Goal: Check status: Check status

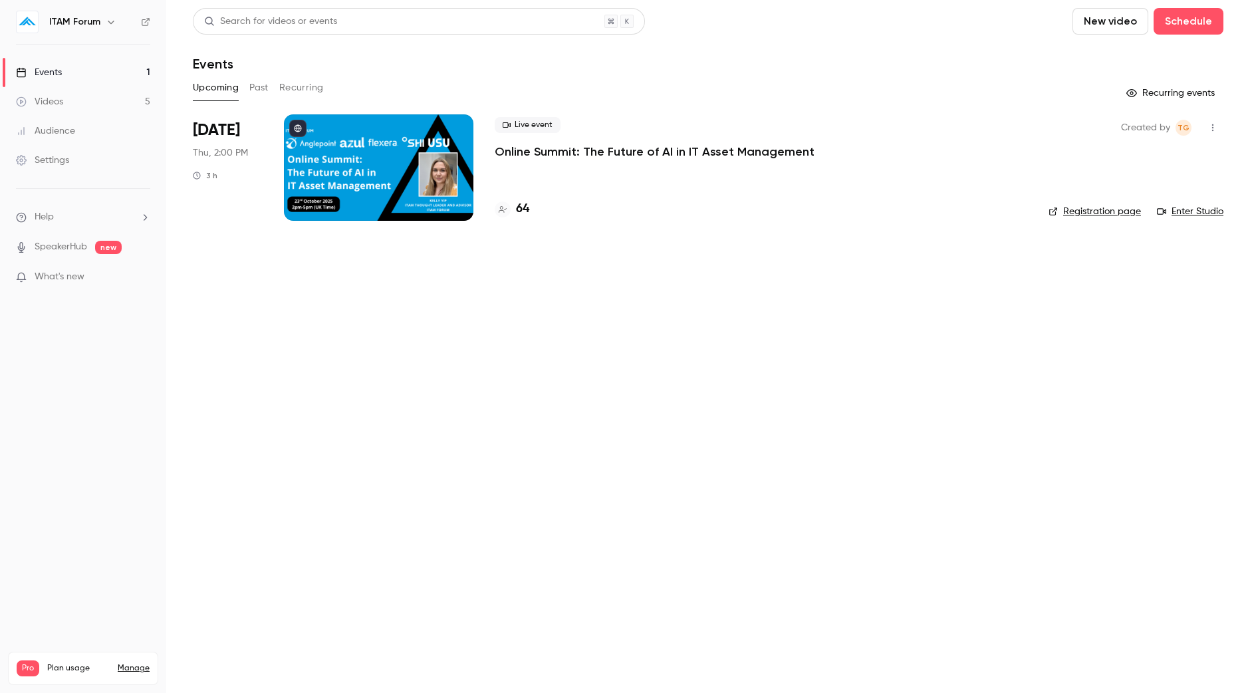
click at [270, 86] on div "Upcoming Past Recurring" at bounding box center [708, 87] width 1031 height 21
click at [253, 90] on button "Past" at bounding box center [258, 87] width 19 height 21
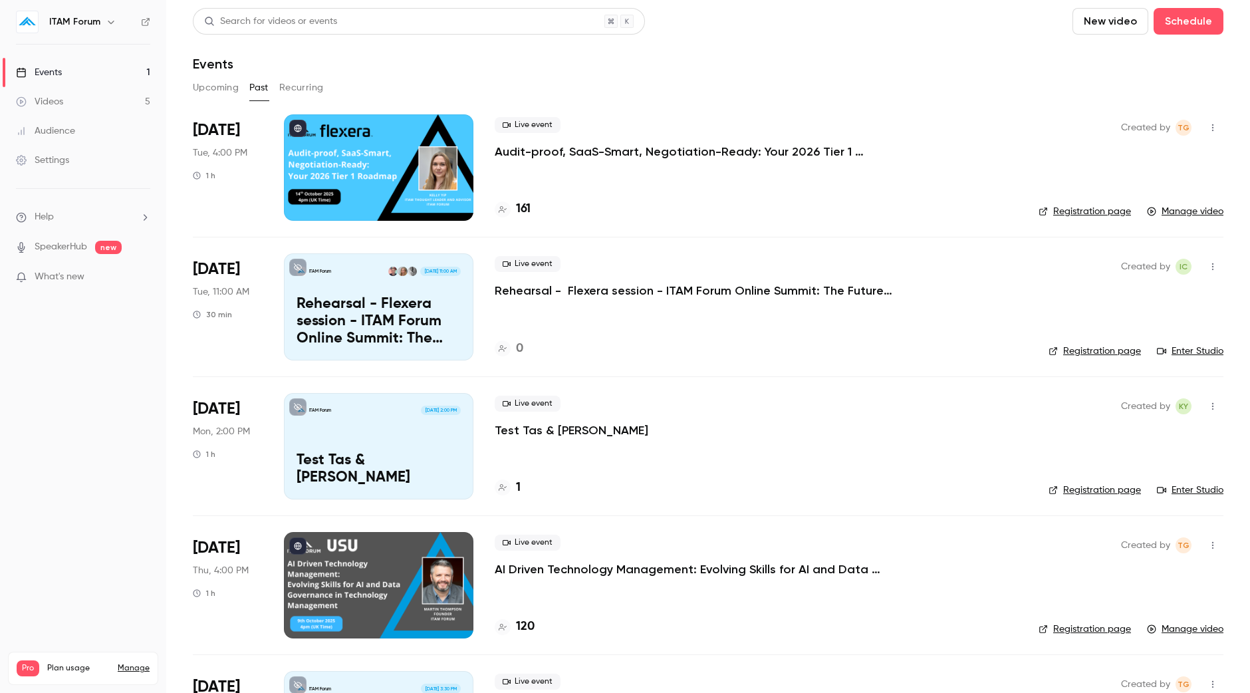
click at [203, 84] on button "Upcoming" at bounding box center [216, 87] width 46 height 21
